Goal: Task Accomplishment & Management: Use online tool/utility

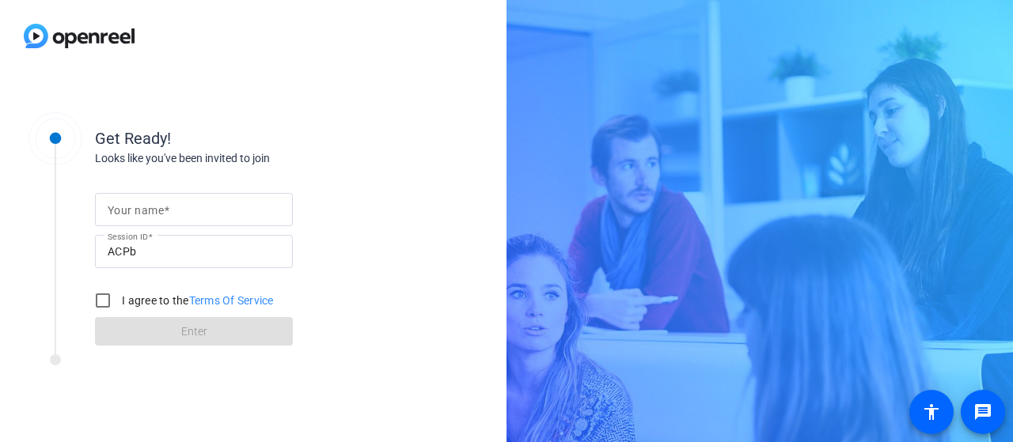
click at [169, 207] on span at bounding box center [167, 210] width 6 height 13
click at [169, 207] on input "Your name" at bounding box center [194, 209] width 172 height 19
type input "K"
type input "[PERSON_NAME], home"
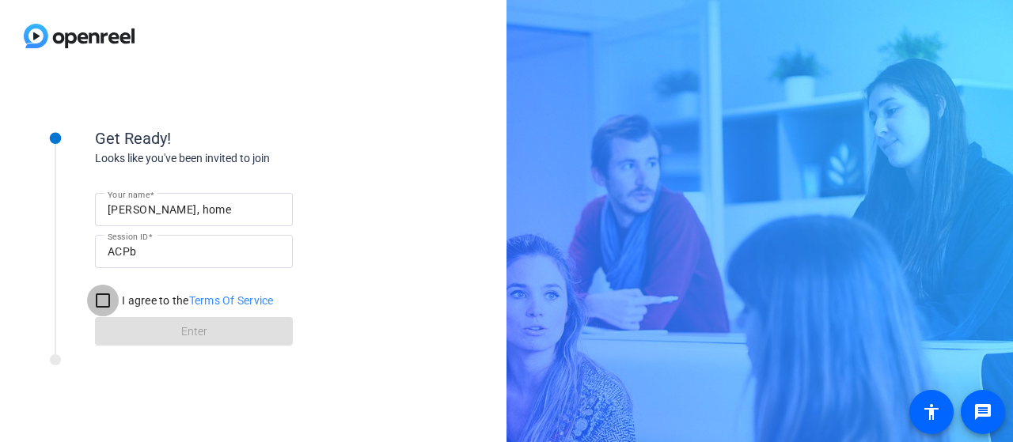
click at [100, 300] on input "I agree to the Terms Of Service" at bounding box center [103, 301] width 32 height 32
checkbox input "true"
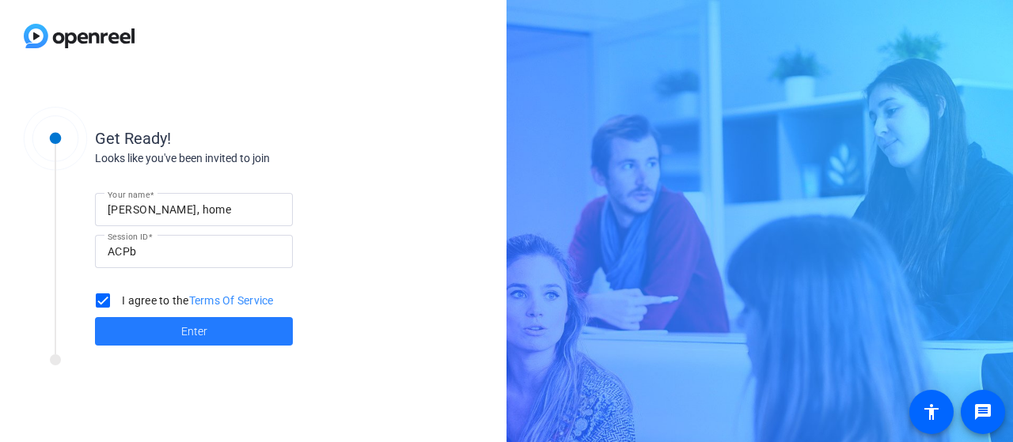
click at [172, 330] on span at bounding box center [194, 331] width 198 height 38
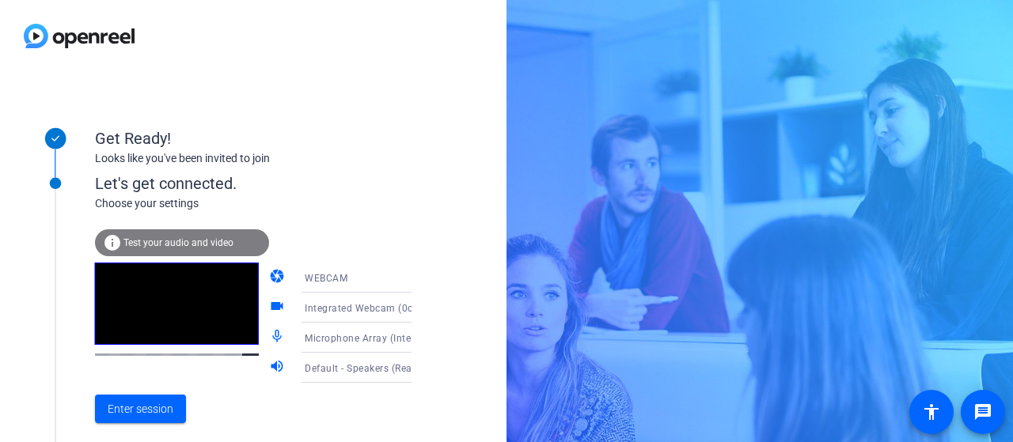
click at [166, 242] on span "Test your audio and video" at bounding box center [178, 242] width 110 height 11
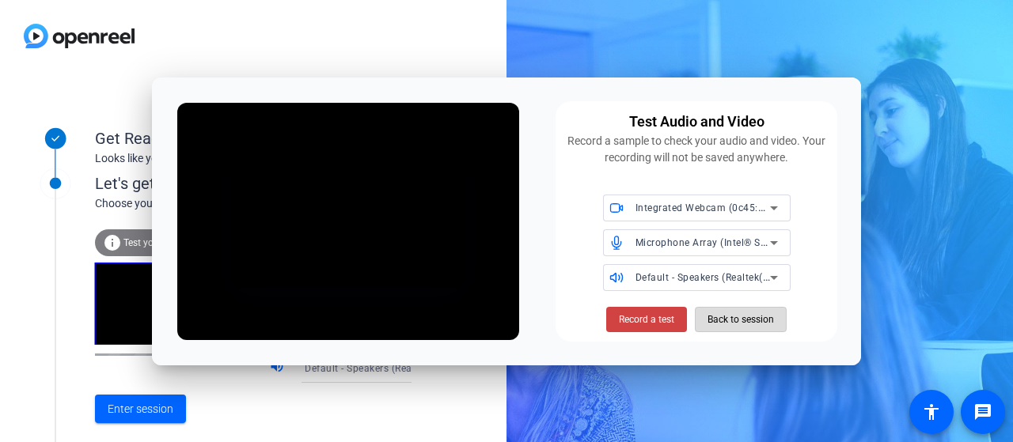
click at [726, 320] on span "Back to session" at bounding box center [740, 320] width 66 height 30
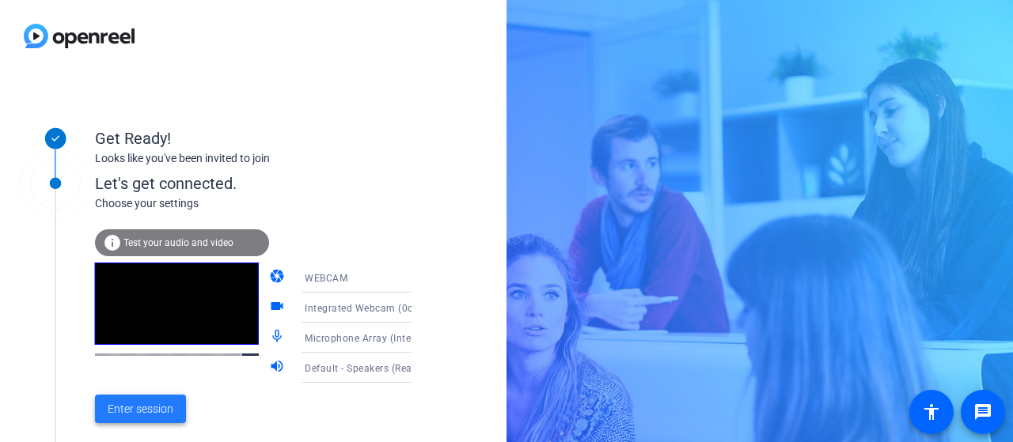
click at [144, 419] on span at bounding box center [140, 409] width 91 height 38
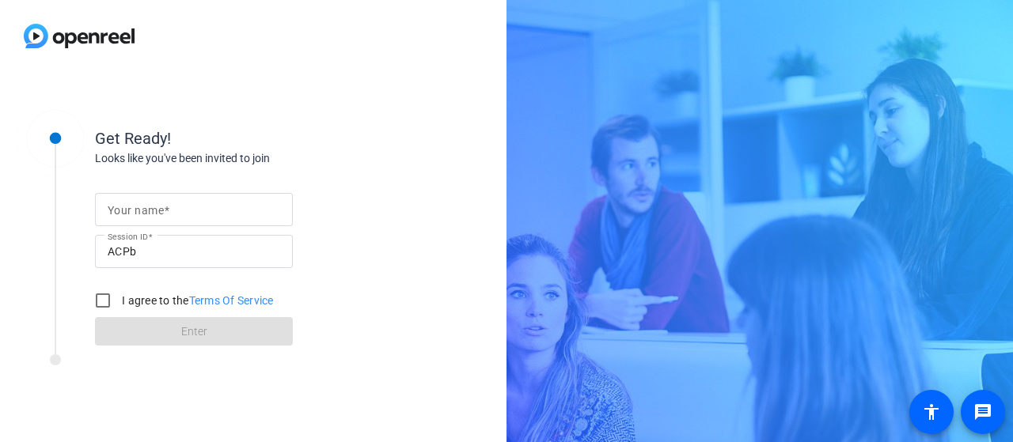
click at [246, 222] on div at bounding box center [194, 209] width 172 height 33
click at [222, 208] on input "Your name" at bounding box center [194, 209] width 172 height 19
type input "[PERSON_NAME], home"
click at [113, 301] on input "I agree to the Terms Of Service" at bounding box center [103, 301] width 32 height 32
checkbox input "true"
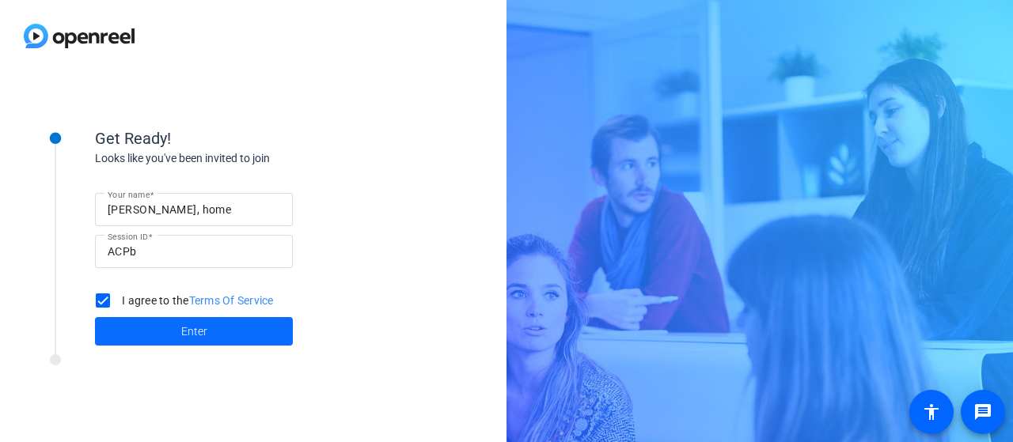
click at [170, 330] on span at bounding box center [194, 331] width 198 height 38
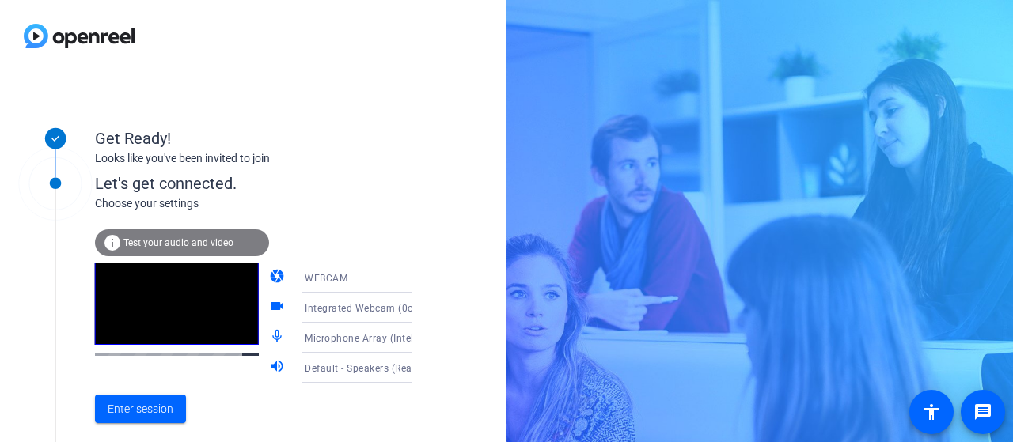
click at [166, 237] on span "Test your audio and video" at bounding box center [178, 242] width 110 height 11
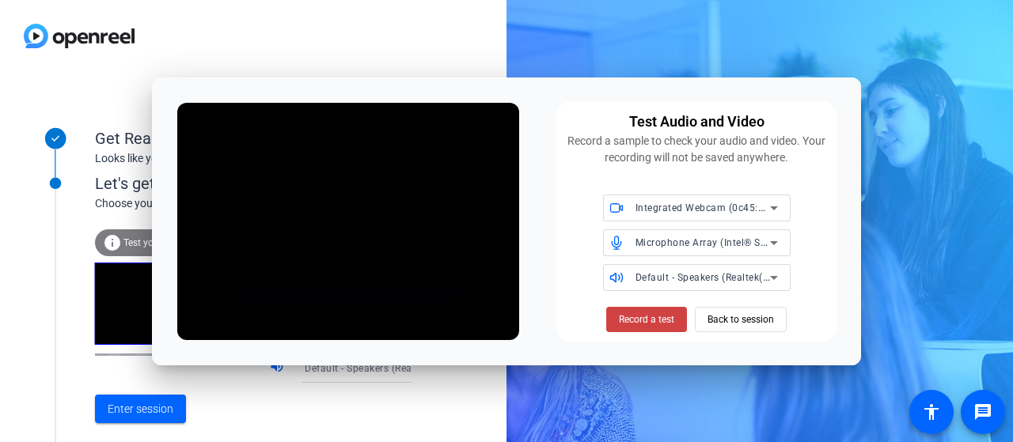
click at [836, 249] on div "Test Audio and Video Record a sample to check your audio and video. Your record…" at bounding box center [696, 221] width 282 height 240
click at [741, 320] on span "Back to session" at bounding box center [740, 320] width 66 height 30
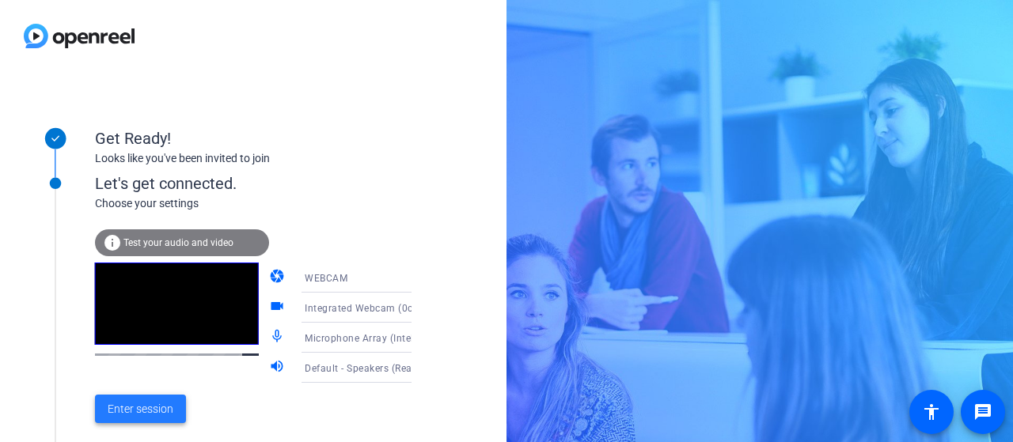
click at [154, 401] on span "Enter session" at bounding box center [141, 409] width 66 height 17
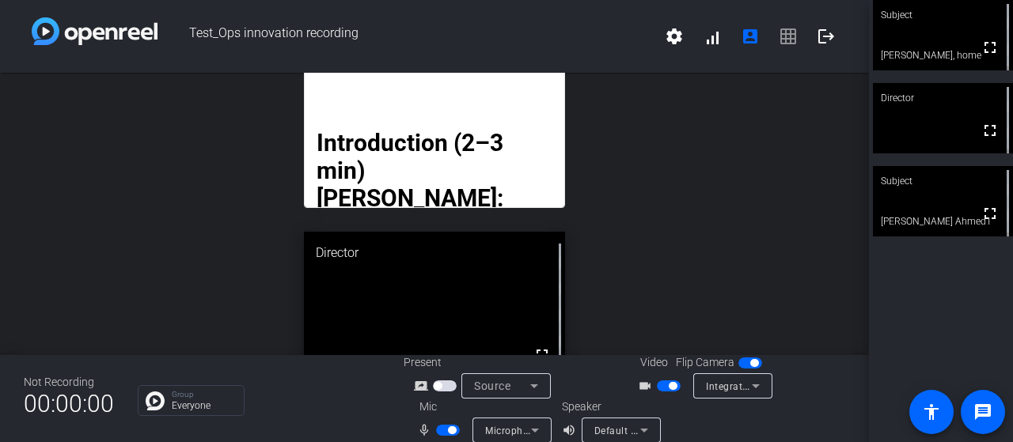
click at [436, 433] on span "button" at bounding box center [448, 430] width 24 height 11
